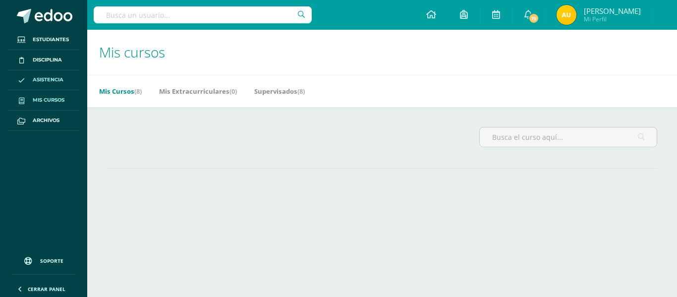
click at [65, 75] on link "Asistencia" at bounding box center [43, 80] width 71 height 20
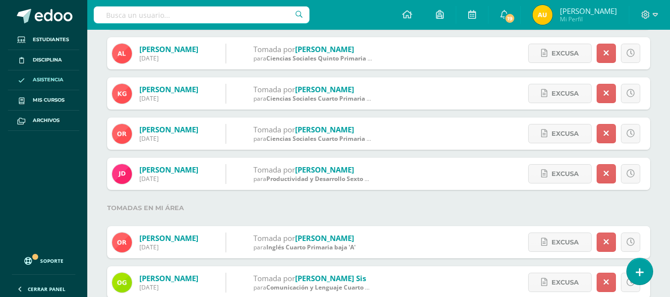
scroll to position [184, 0]
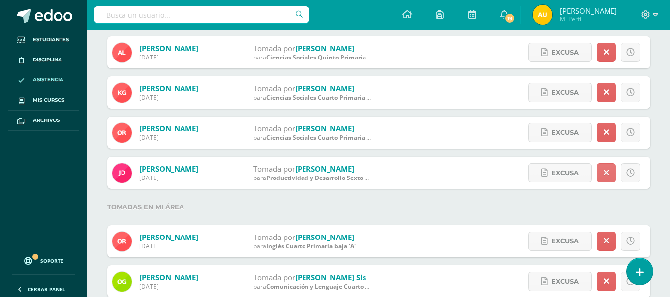
click at [608, 173] on link at bounding box center [605, 172] width 19 height 19
click at [662, 207] on div "Hoy Hoy Esta semana Este mes Este ciclo 26 Inasistencias Tomadas por mi del Cid…" at bounding box center [378, 280] width 582 height 781
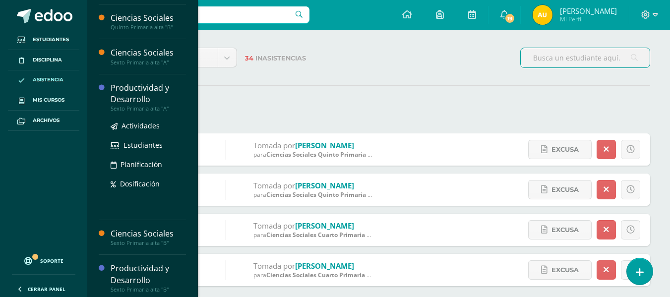
scroll to position [104, 0]
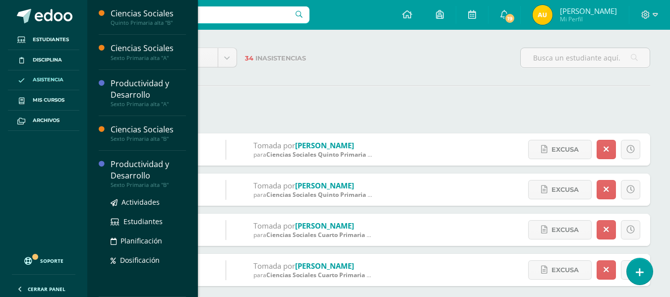
click at [132, 171] on div "Productividad y Desarrollo" at bounding box center [148, 170] width 75 height 23
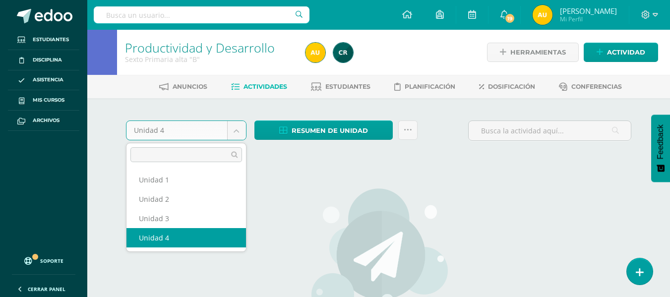
click at [241, 131] on body "Estudiantes Disciplina Asistencia Mis cursos Archivos Soporte Centro de ayuda Ú…" at bounding box center [335, 214] width 670 height 428
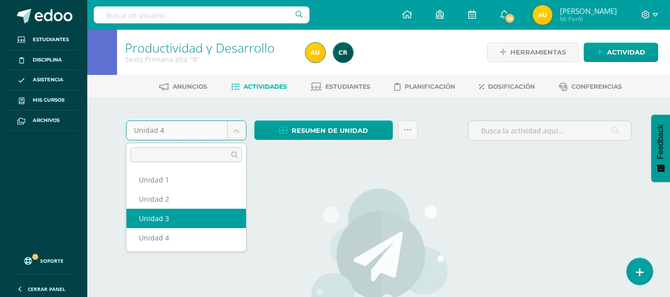
select select "Unidad 3"
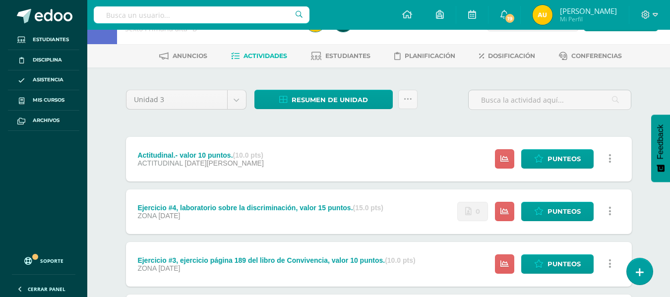
scroll to position [32, 0]
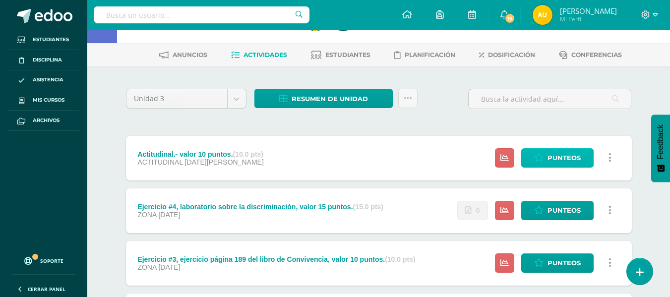
click at [548, 160] on span "Punteos" at bounding box center [563, 158] width 33 height 18
